Goal: Information Seeking & Learning: Learn about a topic

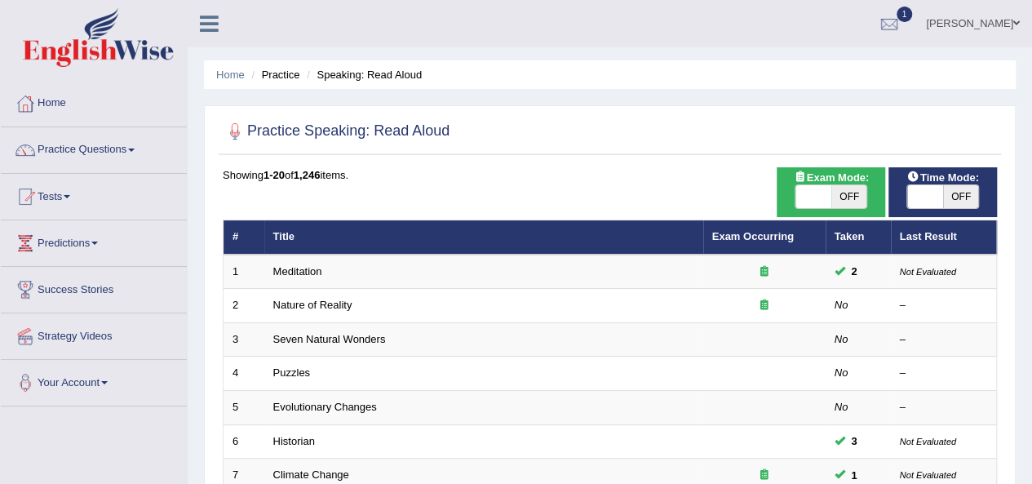
click at [135, 147] on link "Practice Questions" at bounding box center [94, 147] width 186 height 41
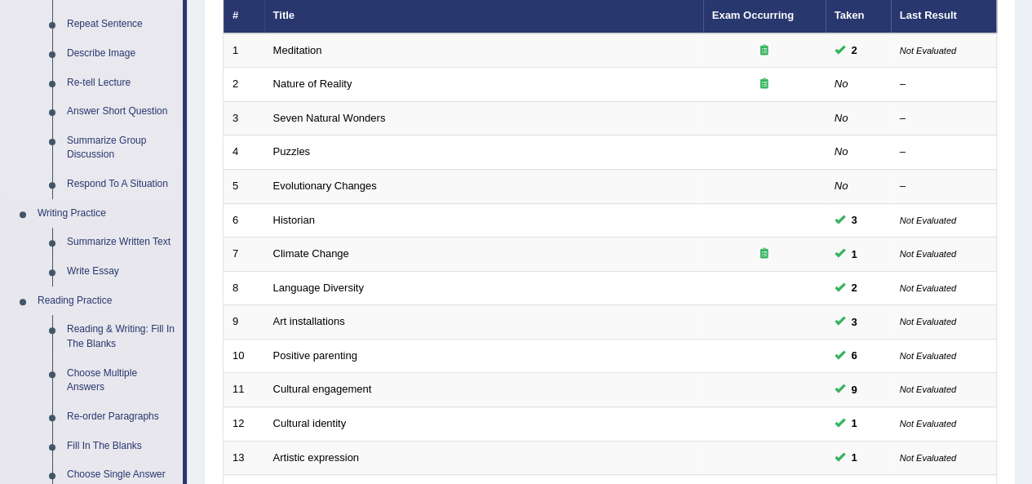
scroll to position [245, 0]
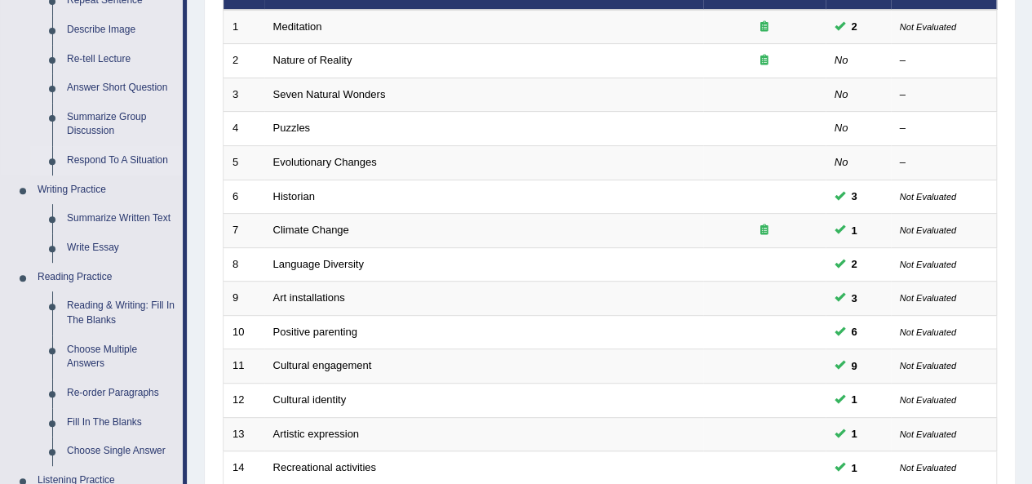
click at [115, 161] on link "Respond To A Situation" at bounding box center [121, 160] width 123 height 29
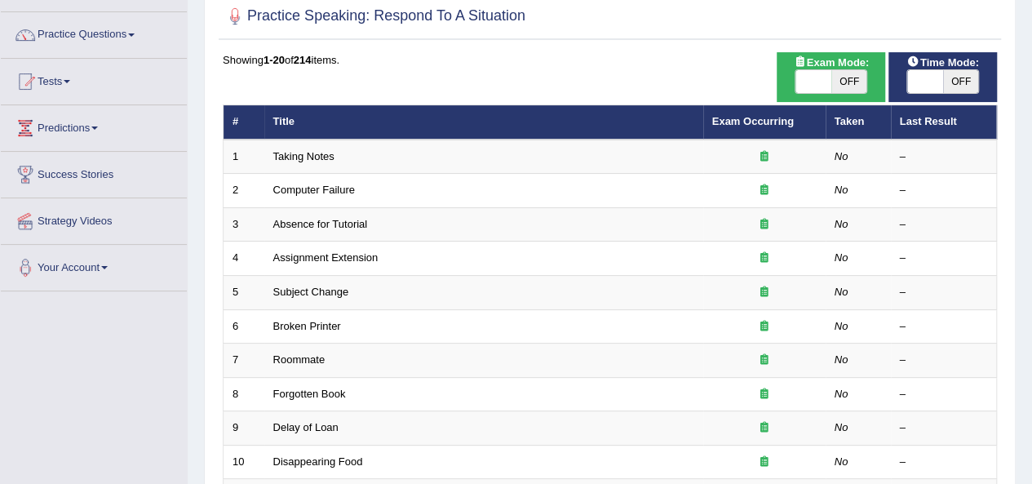
scroll to position [163, 0]
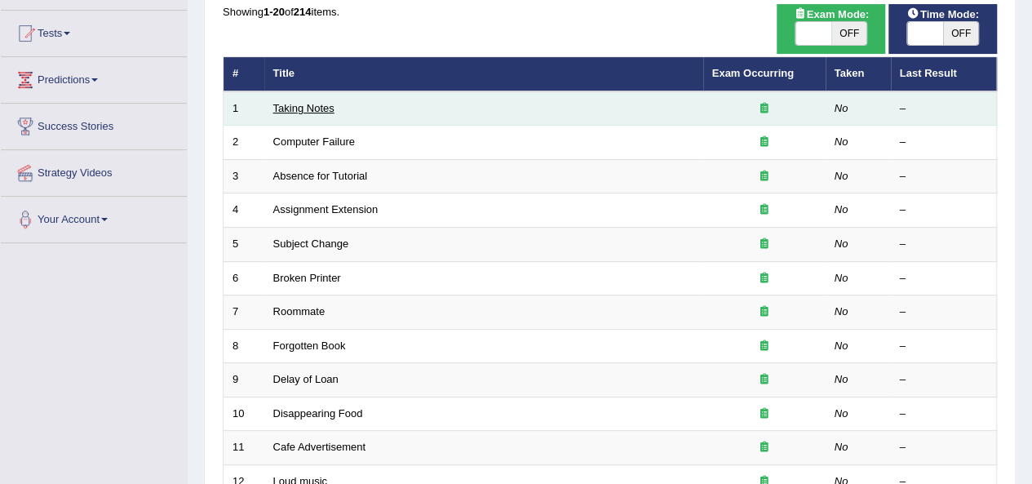
click at [323, 112] on link "Taking Notes" at bounding box center [303, 108] width 61 height 12
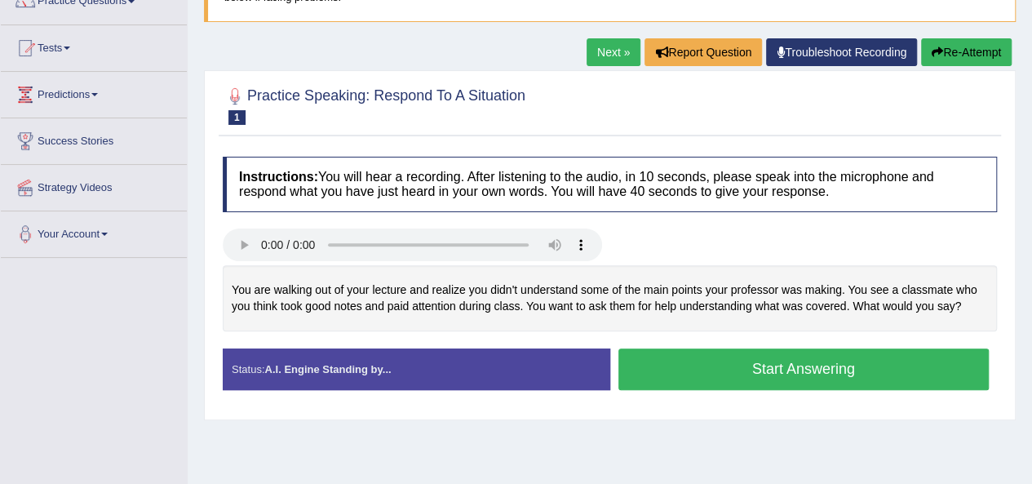
scroll to position [163, 0]
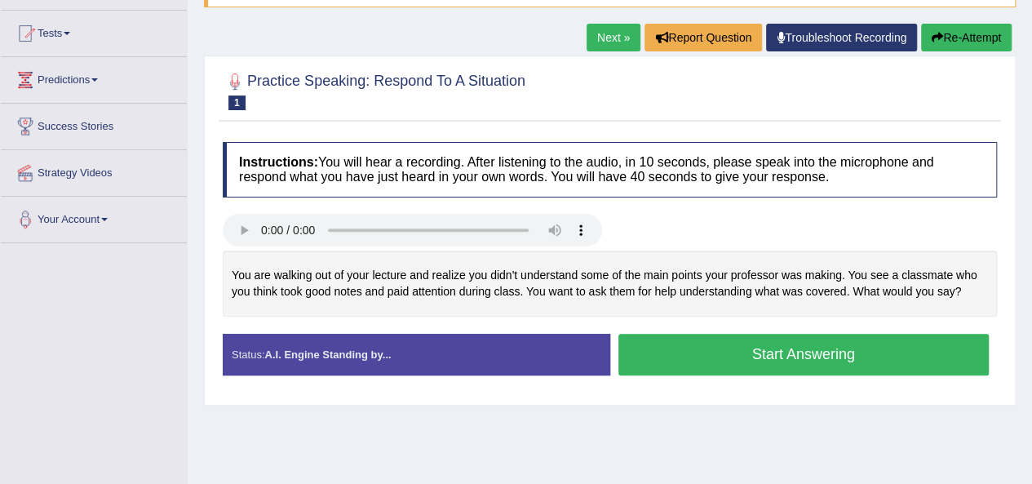
click at [736, 348] on button "Start Answering" at bounding box center [803, 355] width 371 height 42
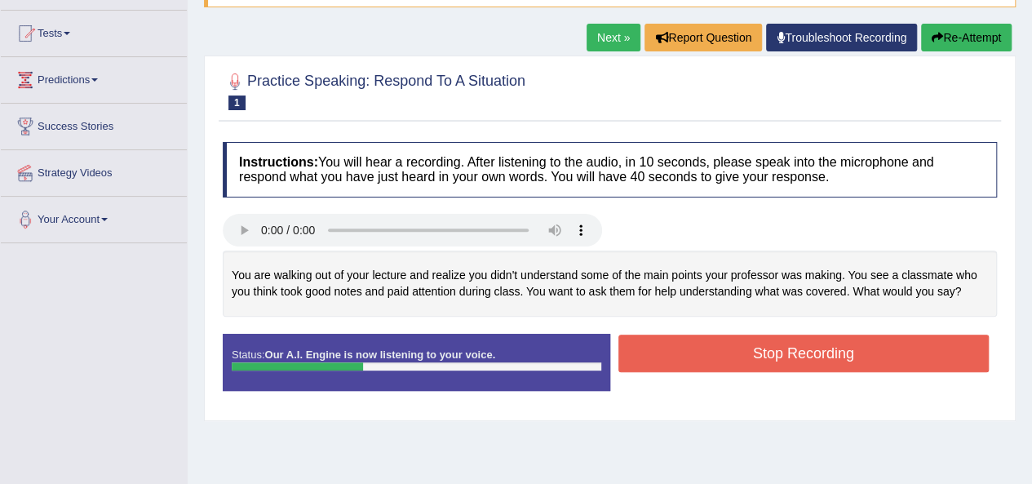
click at [790, 346] on button "Stop Recording" at bounding box center [803, 354] width 371 height 38
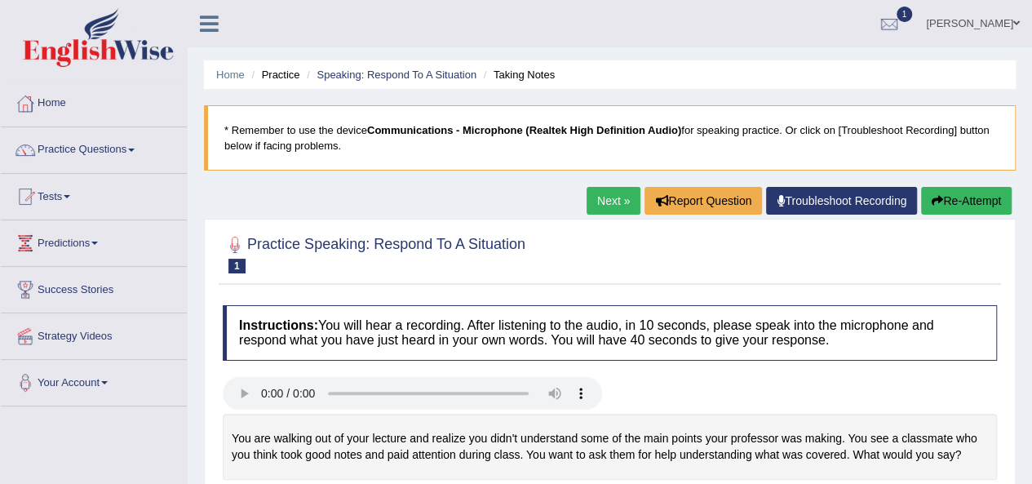
scroll to position [82, 0]
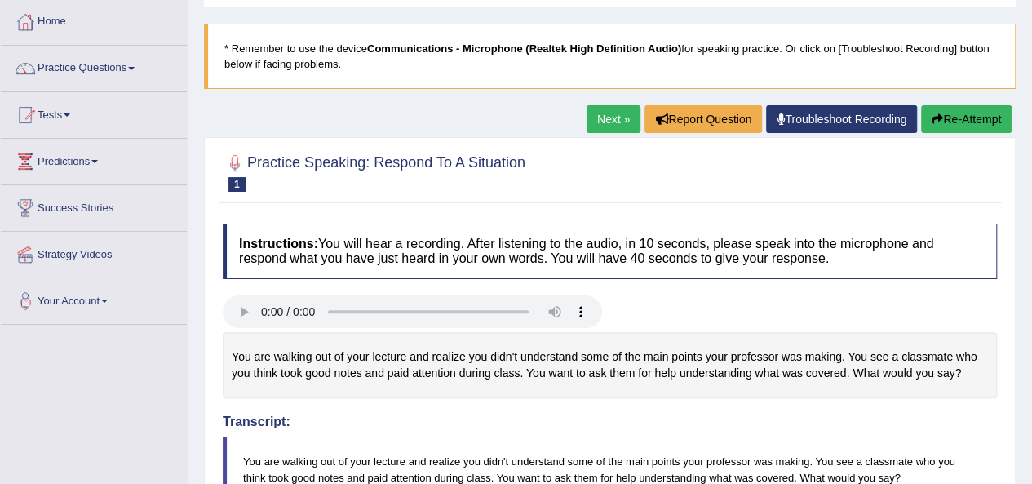
click at [602, 116] on link "Next »" at bounding box center [614, 119] width 54 height 28
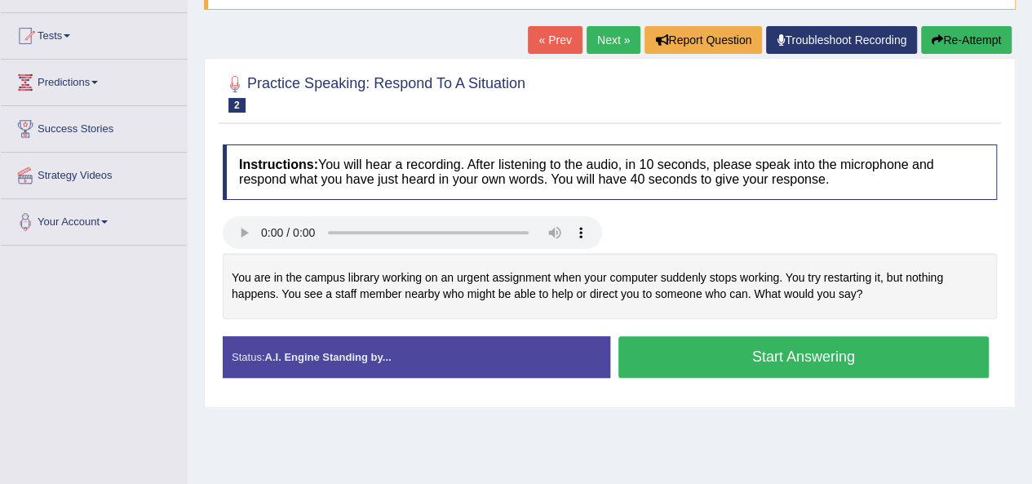
scroll to position [82, 0]
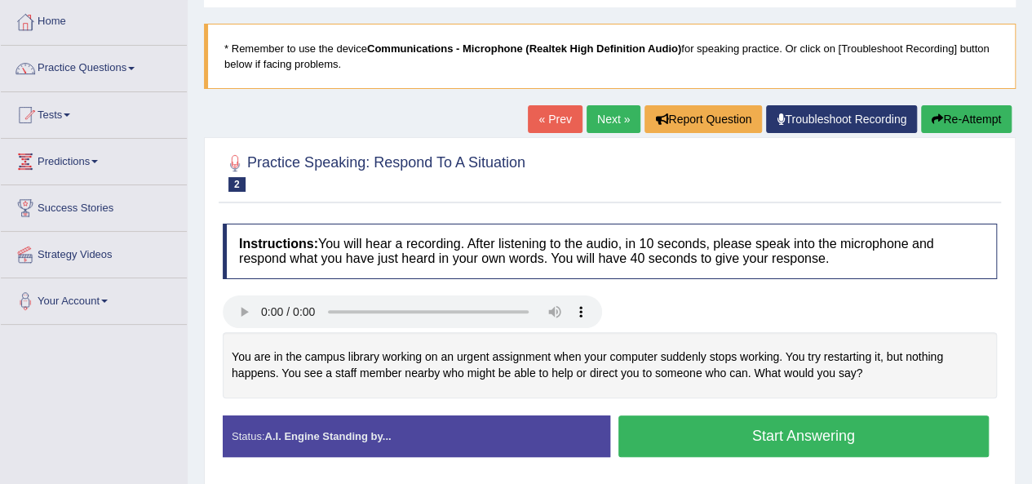
click at [614, 118] on link "Next »" at bounding box center [614, 119] width 54 height 28
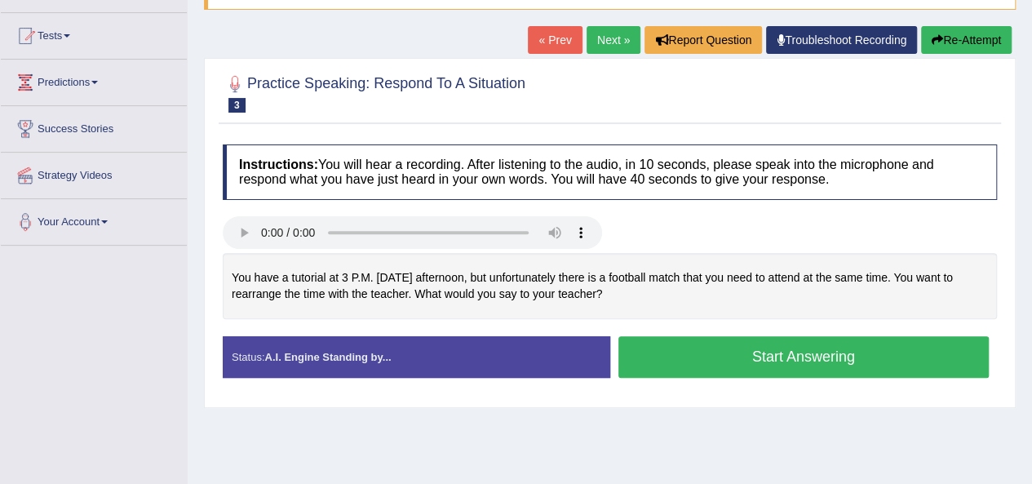
scroll to position [127, 0]
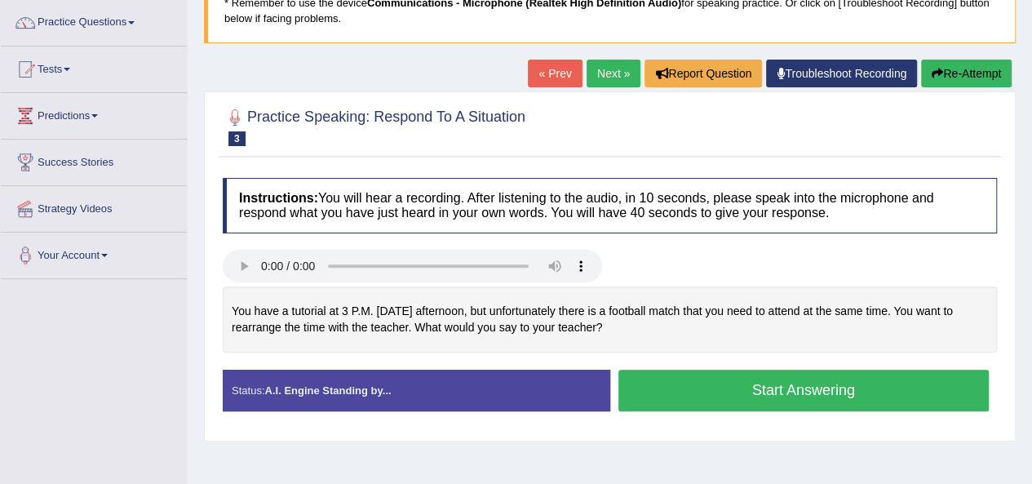
click at [596, 65] on link "Next »" at bounding box center [614, 74] width 54 height 28
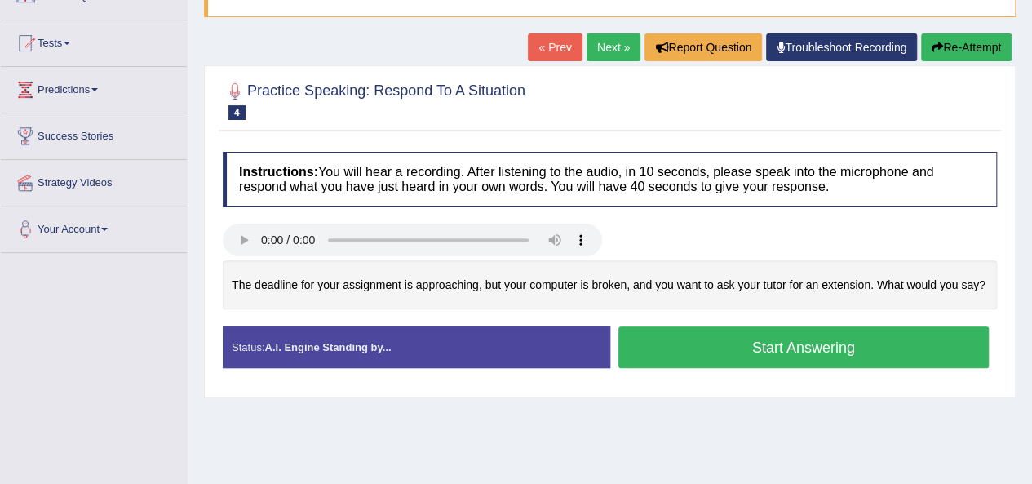
scroll to position [127, 0]
